Goal: Task Accomplishment & Management: Use online tool/utility

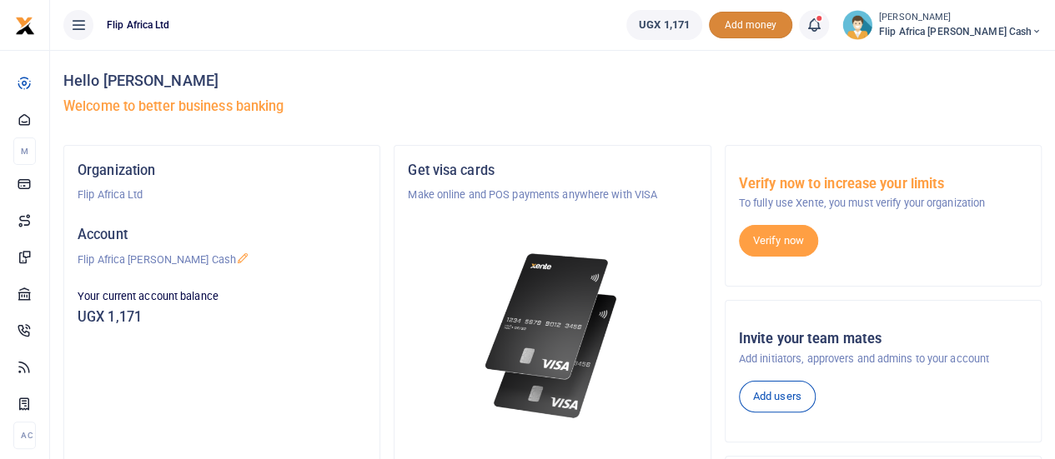
click at [792, 28] on span "Add money" at bounding box center [750, 26] width 83 height 28
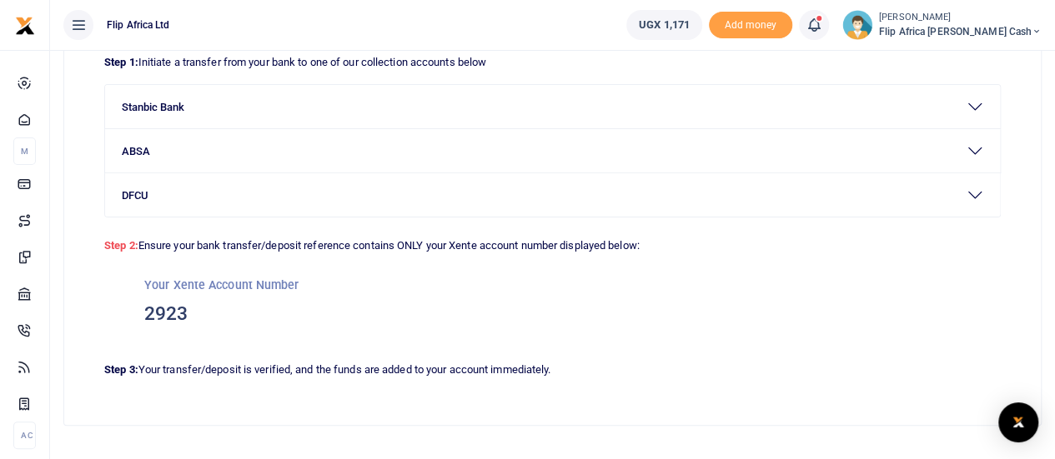
scroll to position [157, 0]
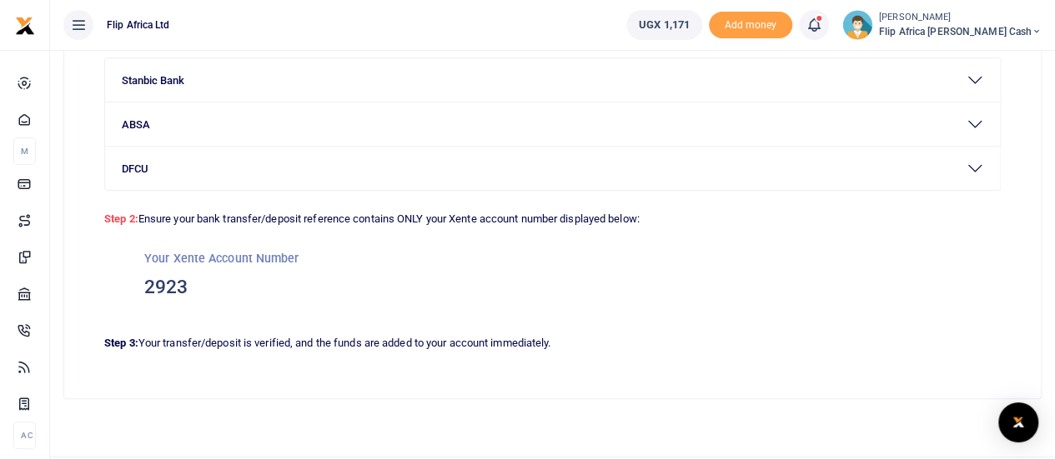
click at [144, 275] on h3 "2923" at bounding box center [552, 287] width 816 height 25
copy h3 "2923"
